Goal: Information Seeking & Learning: Learn about a topic

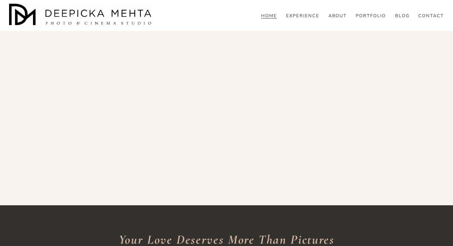
scroll to position [564, 0]
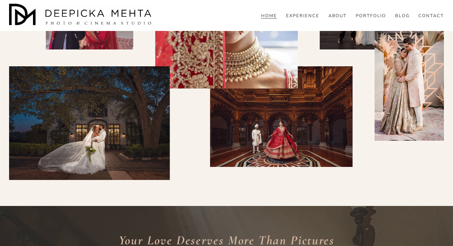
click at [335, 19] on link "ABOUT" at bounding box center [338, 16] width 19 height 6
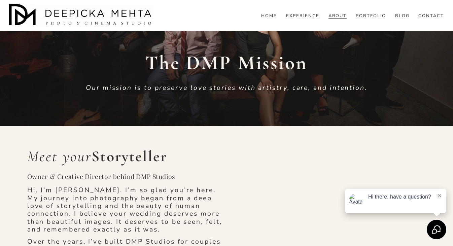
scroll to position [124, 0]
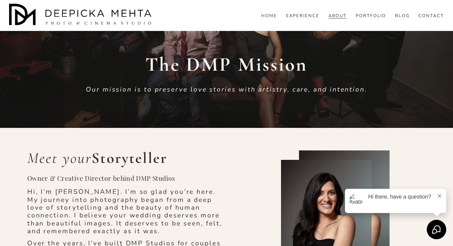
drag, startPoint x: 86, startPoint y: 90, endPoint x: 371, endPoint y: 95, distance: 285.1
click at [371, 95] on div "The DMP Mission Our mission is to preserve love stories with artistry, care, an…" at bounding box center [226, 73] width 325 height 80
copy em "Our mission is to preserve love stories with artistry, care, and intention."
